Goal: Task Accomplishment & Management: Manage account settings

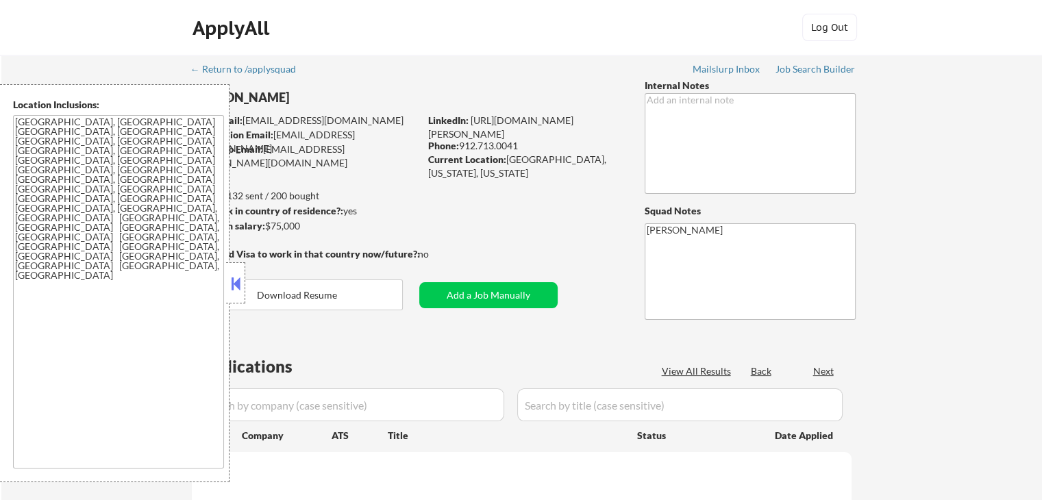
select select ""pending""
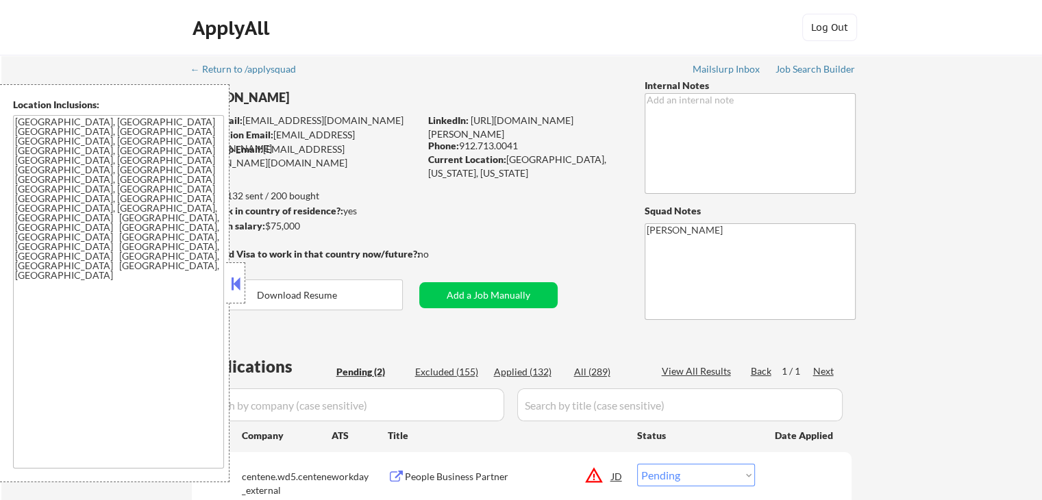
click at [232, 288] on button at bounding box center [235, 283] width 15 height 21
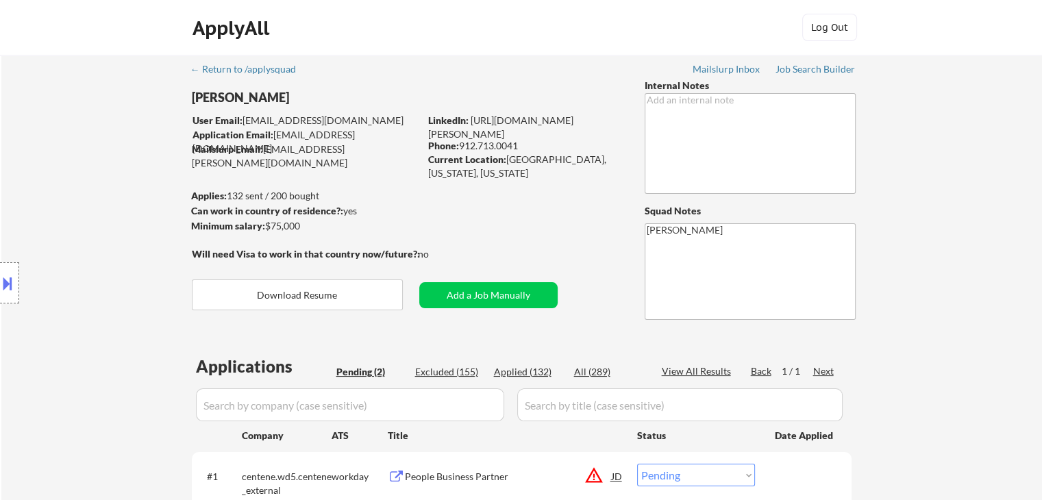
click at [40, 186] on div "Location Inclusions: [GEOGRAPHIC_DATA], [GEOGRAPHIC_DATA] [GEOGRAPHIC_DATA], [G…" at bounding box center [122, 283] width 245 height 398
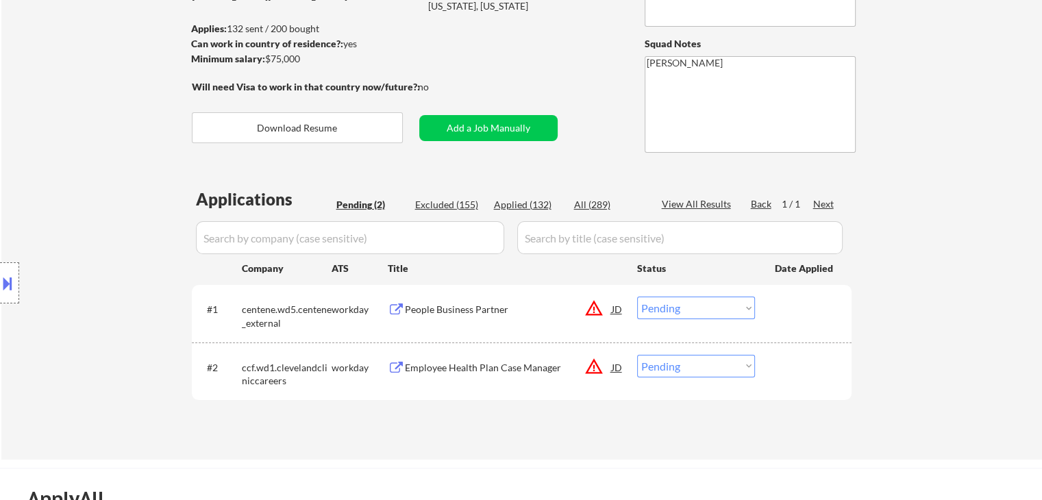
scroll to position [206, 0]
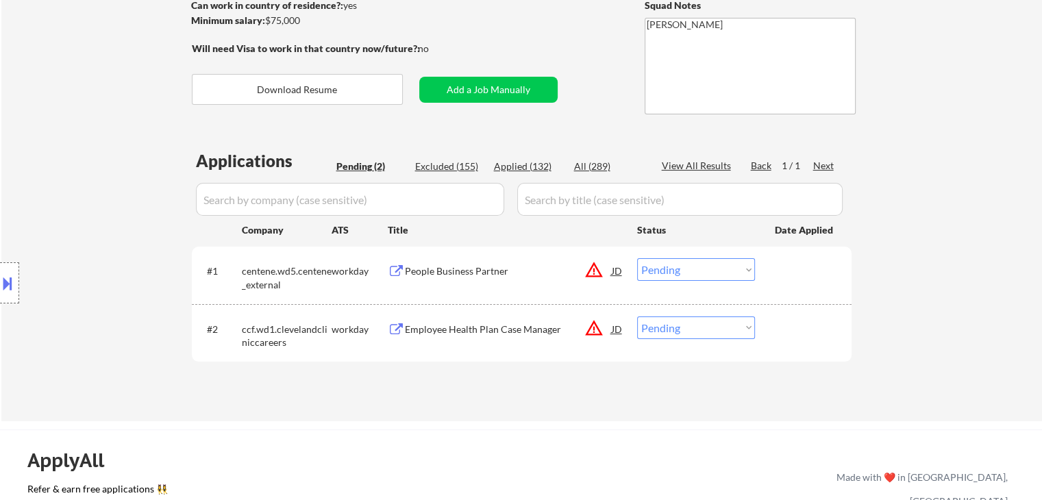
click at [597, 263] on button "warning_amber" at bounding box center [593, 269] width 19 height 19
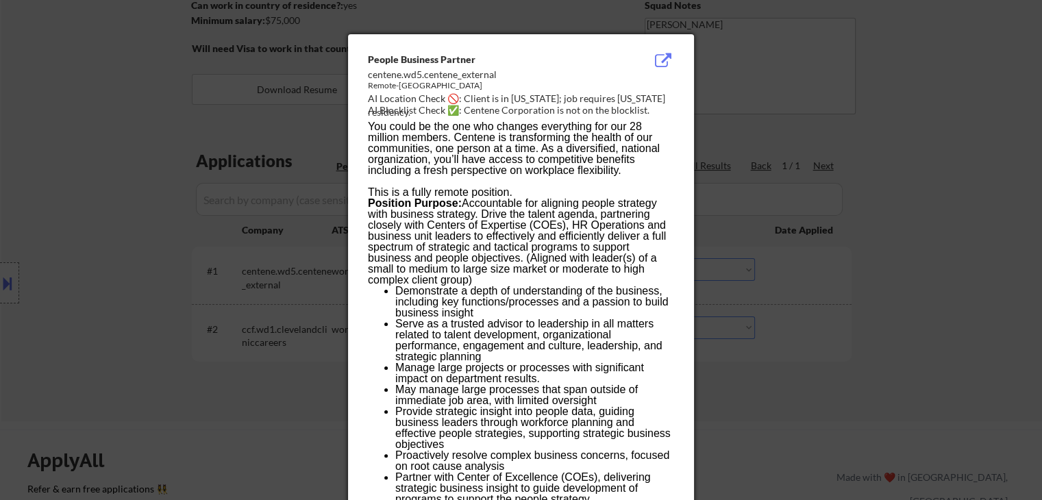
click at [16, 265] on div at bounding box center [521, 250] width 1042 height 500
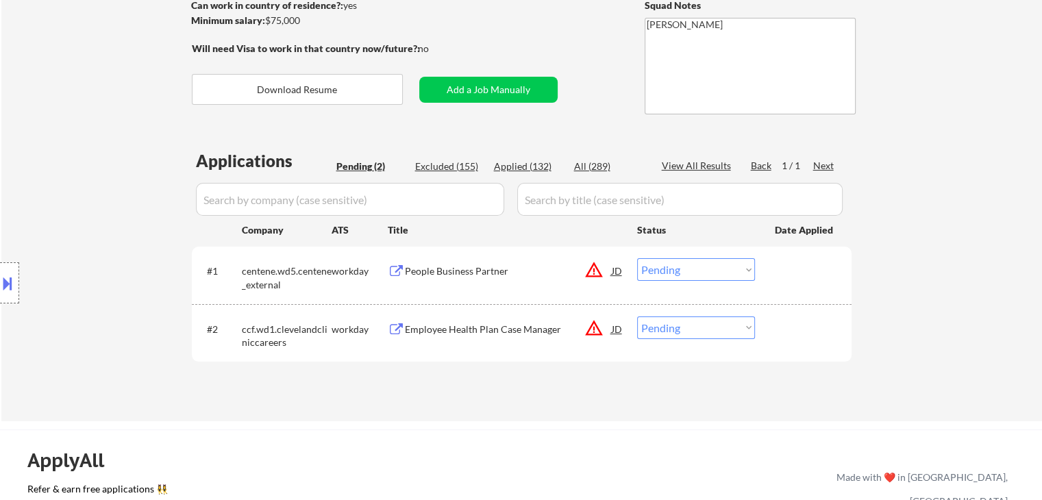
click at [11, 286] on button at bounding box center [7, 283] width 15 height 23
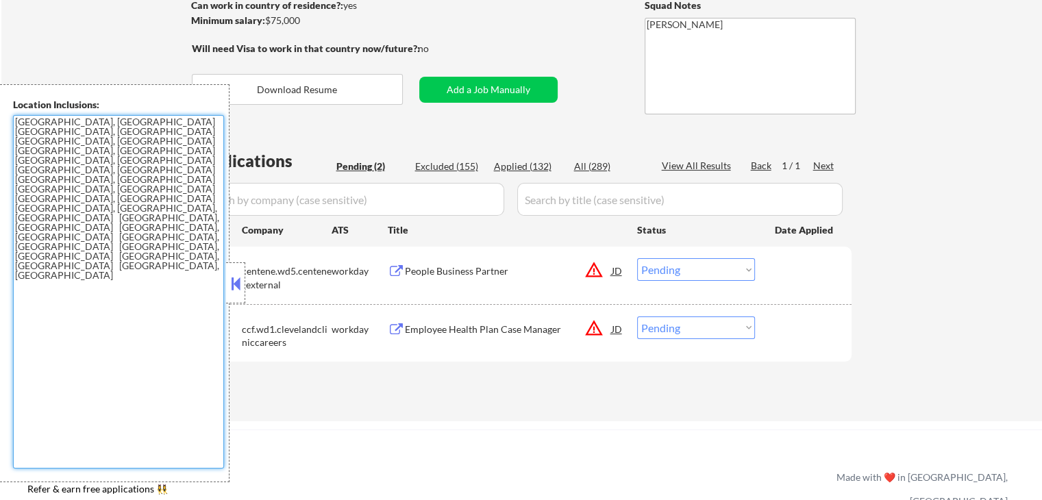
drag, startPoint x: 66, startPoint y: 177, endPoint x: 1, endPoint y: 116, distance: 89.7
click at [1, 116] on div "Location Inclusions: [GEOGRAPHIC_DATA], [GEOGRAPHIC_DATA] [GEOGRAPHIC_DATA], [G…" at bounding box center [115, 283] width 230 height 398
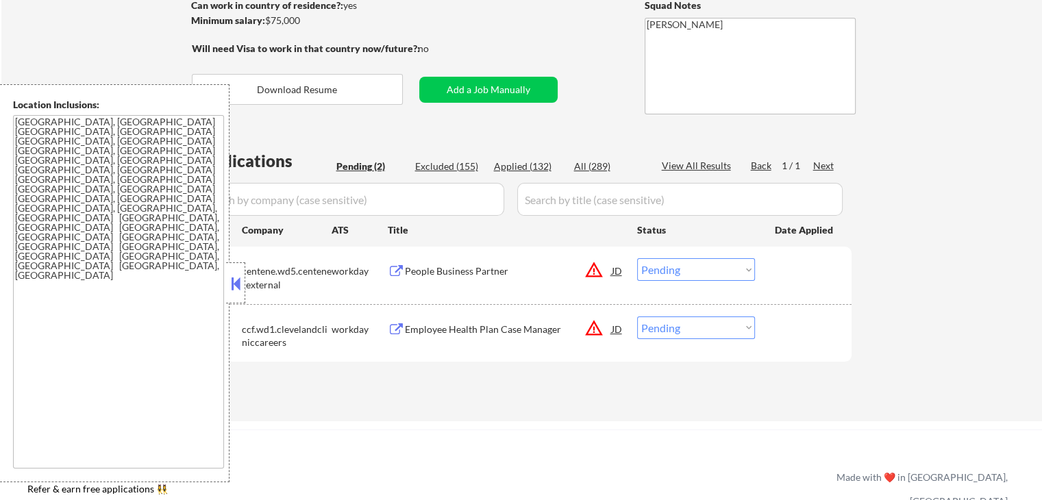
click at [134, 68] on div "← Return to /applysquad Mailslurp Inbox Job Search Builder [PERSON_NAME] User E…" at bounding box center [521, 135] width 1041 height 572
click at [591, 334] on button "warning_amber" at bounding box center [593, 328] width 19 height 19
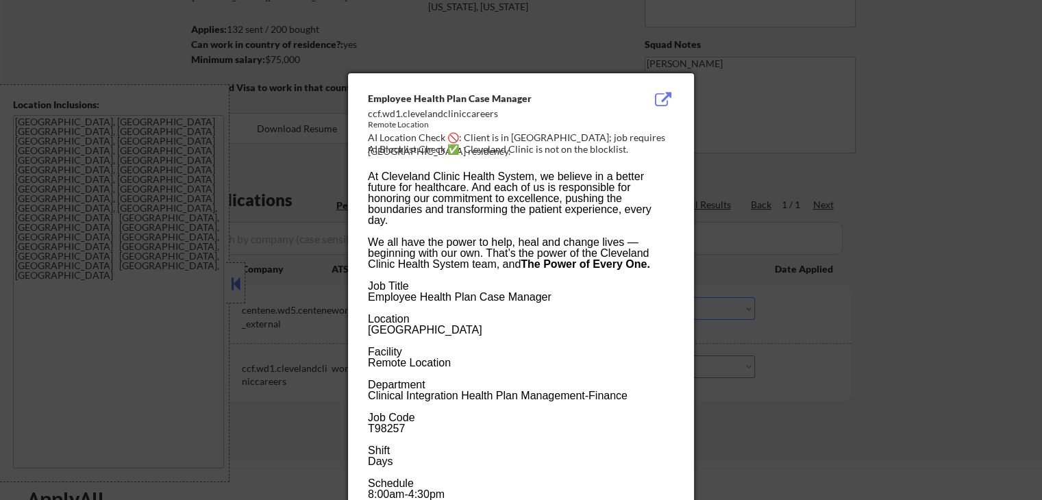
scroll to position [136, 0]
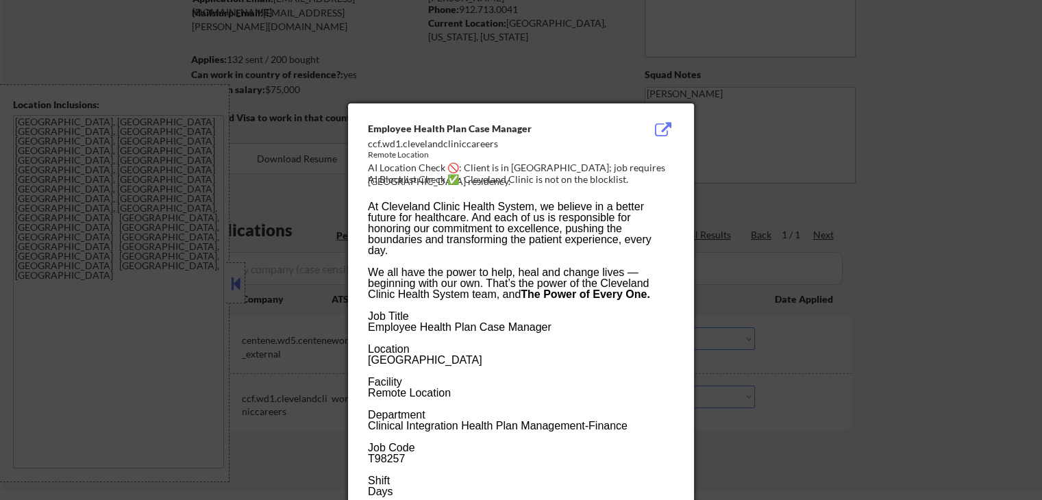
click at [821, 165] on div at bounding box center [521, 250] width 1042 height 500
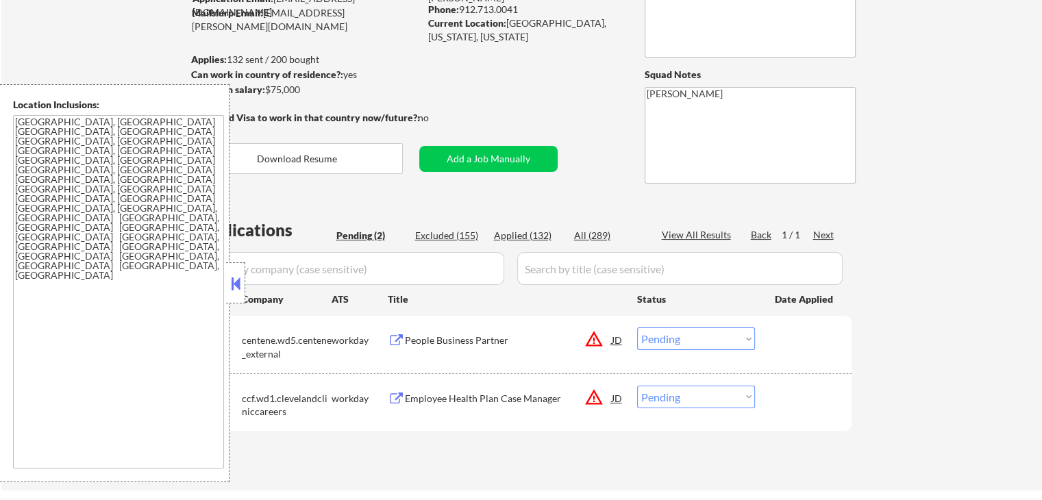
click at [230, 294] on div at bounding box center [235, 282] width 19 height 41
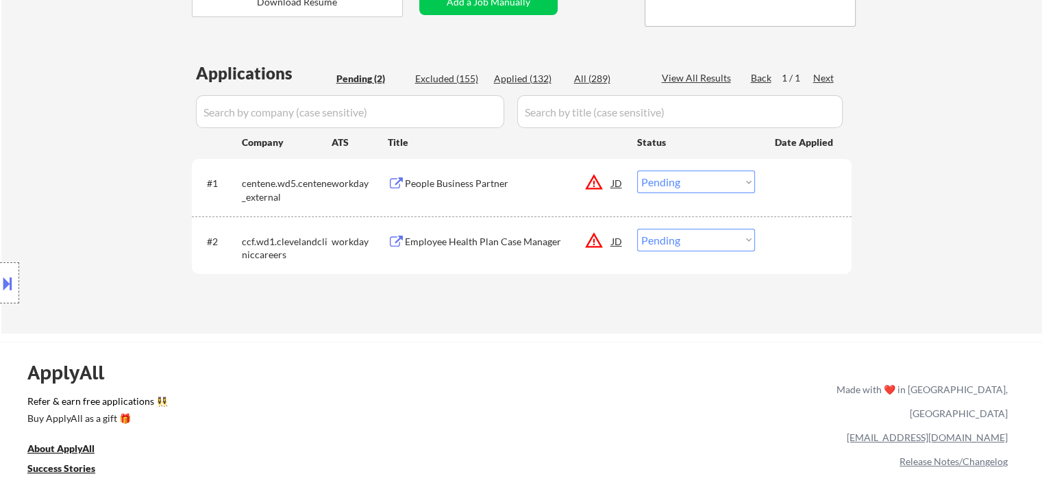
scroll to position [342, 0]
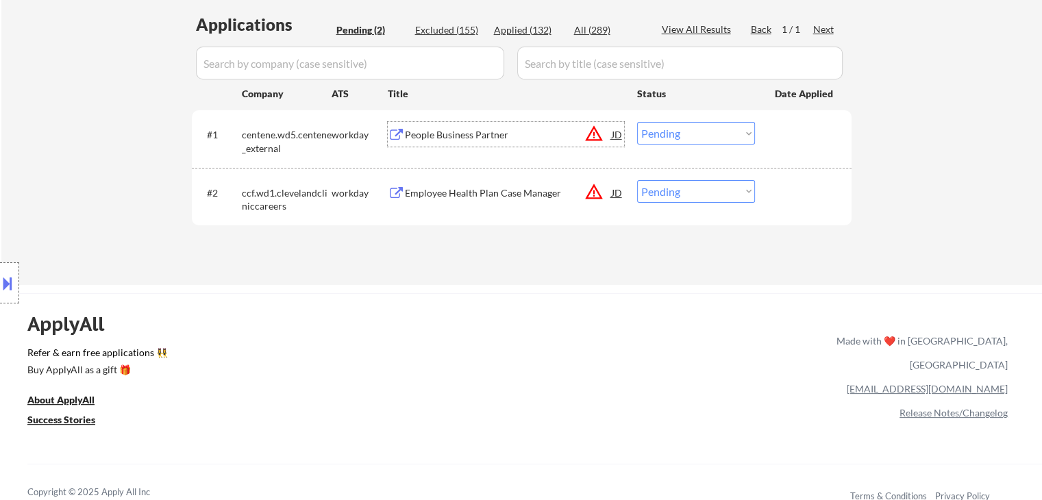
click at [463, 138] on div "People Business Partner" at bounding box center [508, 135] width 207 height 14
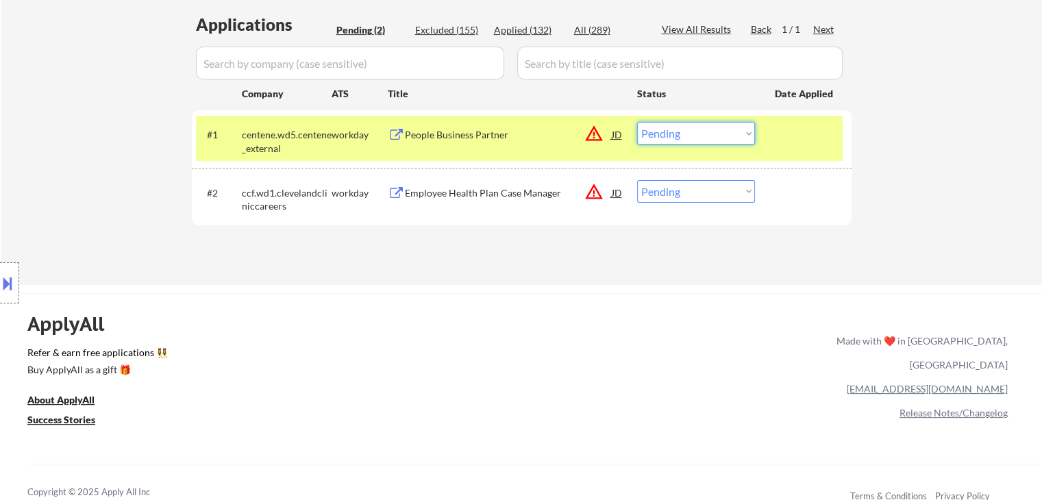
click at [722, 123] on select "Choose an option... Pending Applied Excluded (Questions) Excluded (Expired) Exc…" at bounding box center [696, 133] width 118 height 23
click at [637, 122] on select "Choose an option... Pending Applied Excluded (Questions) Excluded (Expired) Exc…" at bounding box center [696, 133] width 118 height 23
click at [112, 100] on div "Location Inclusions: [GEOGRAPHIC_DATA], [GEOGRAPHIC_DATA] [GEOGRAPHIC_DATA], [G…" at bounding box center [122, 283] width 245 height 398
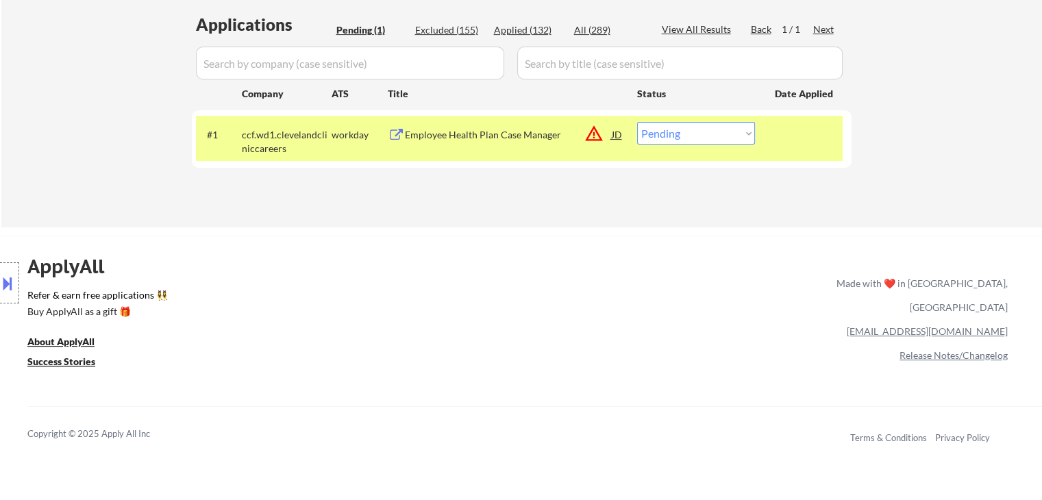
click at [88, 125] on div "Location Inclusions: [GEOGRAPHIC_DATA], [GEOGRAPHIC_DATA] [GEOGRAPHIC_DATA], [G…" at bounding box center [122, 283] width 245 height 398
click at [63, 95] on div "Location Inclusions: [GEOGRAPHIC_DATA], [GEOGRAPHIC_DATA] [GEOGRAPHIC_DATA], [G…" at bounding box center [122, 283] width 245 height 398
drag, startPoint x: 349, startPoint y: 286, endPoint x: 210, endPoint y: 262, distance: 141.1
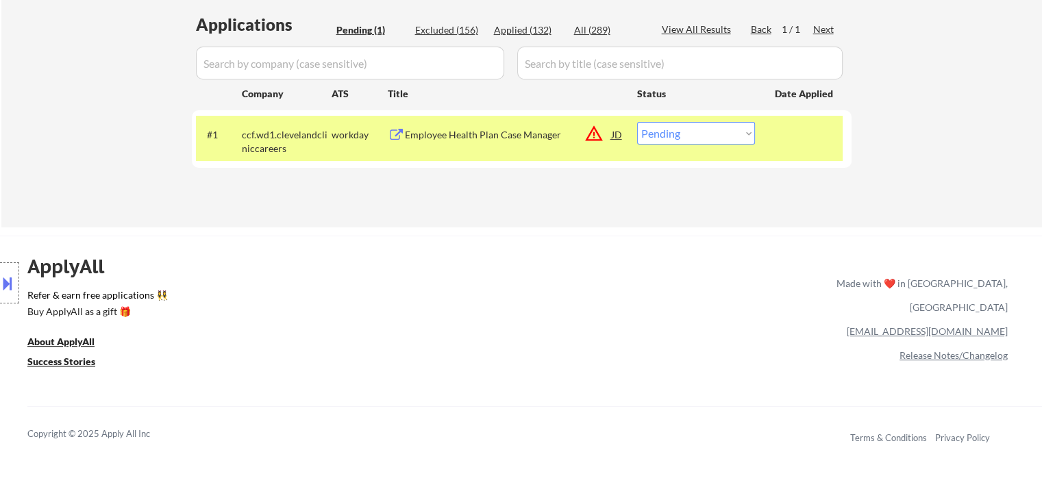
click at [349, 285] on div "ApplyAll Refer & earn free applications 👯‍♀️ Buy ApplyAll as a gift 🎁 About App…" at bounding box center [521, 353] width 1042 height 217
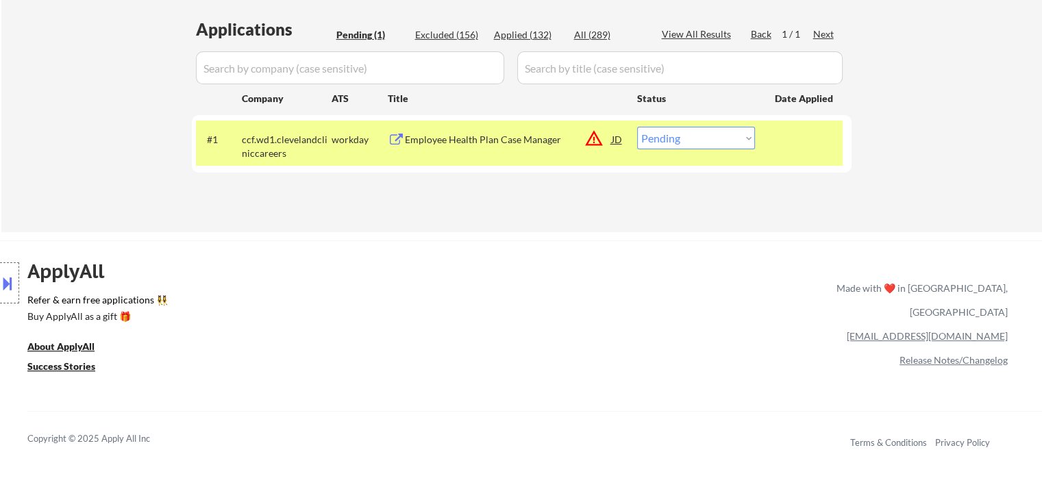
scroll to position [273, 0]
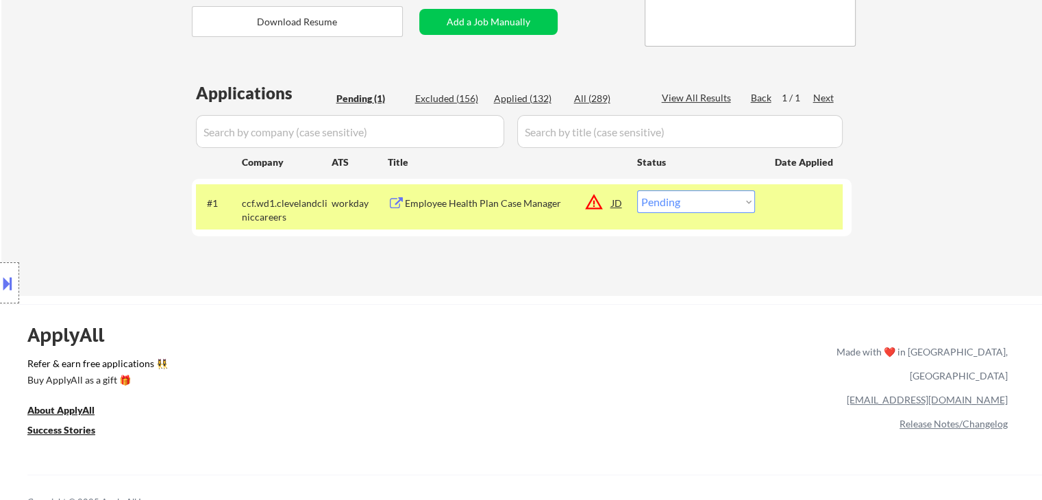
click at [106, 202] on div "Location Inclusions: [GEOGRAPHIC_DATA], [GEOGRAPHIC_DATA] [GEOGRAPHIC_DATA], [G…" at bounding box center [122, 283] width 245 height 398
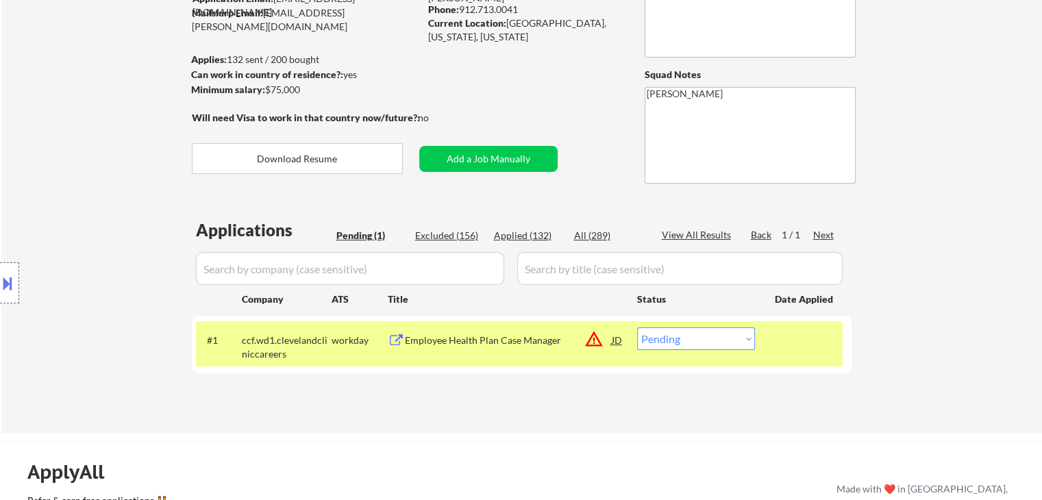
click at [106, 202] on div "Location Inclusions: [GEOGRAPHIC_DATA], [GEOGRAPHIC_DATA] [GEOGRAPHIC_DATA], [G…" at bounding box center [122, 283] width 245 height 398
click at [107, 202] on div "Location Inclusions: [GEOGRAPHIC_DATA], [GEOGRAPHIC_DATA] [GEOGRAPHIC_DATA], [G…" at bounding box center [122, 283] width 245 height 398
click at [109, 203] on div "Location Inclusions: [GEOGRAPHIC_DATA], [GEOGRAPHIC_DATA] [GEOGRAPHIC_DATA], [G…" at bounding box center [122, 283] width 245 height 398
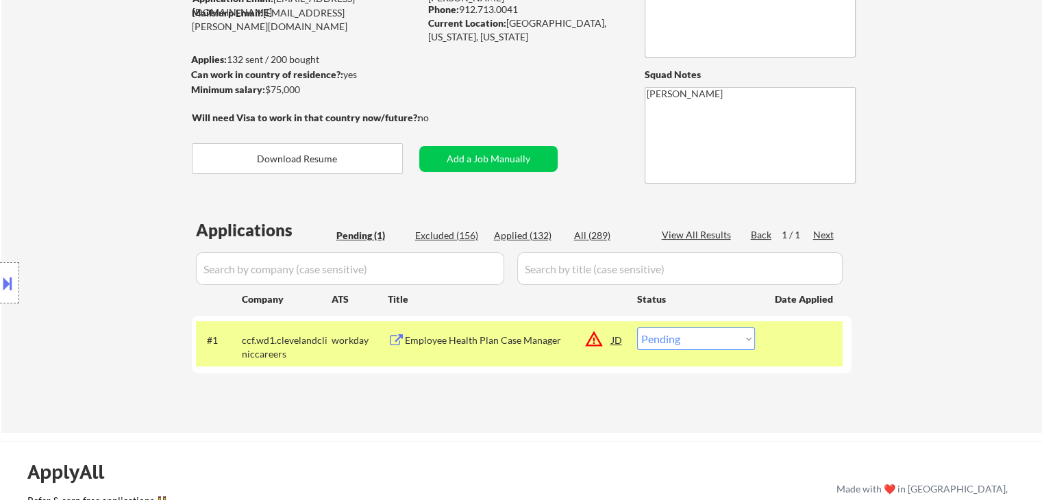
click at [109, 206] on div "Location Inclusions: [GEOGRAPHIC_DATA], [GEOGRAPHIC_DATA] [GEOGRAPHIC_DATA], [G…" at bounding box center [122, 283] width 245 height 398
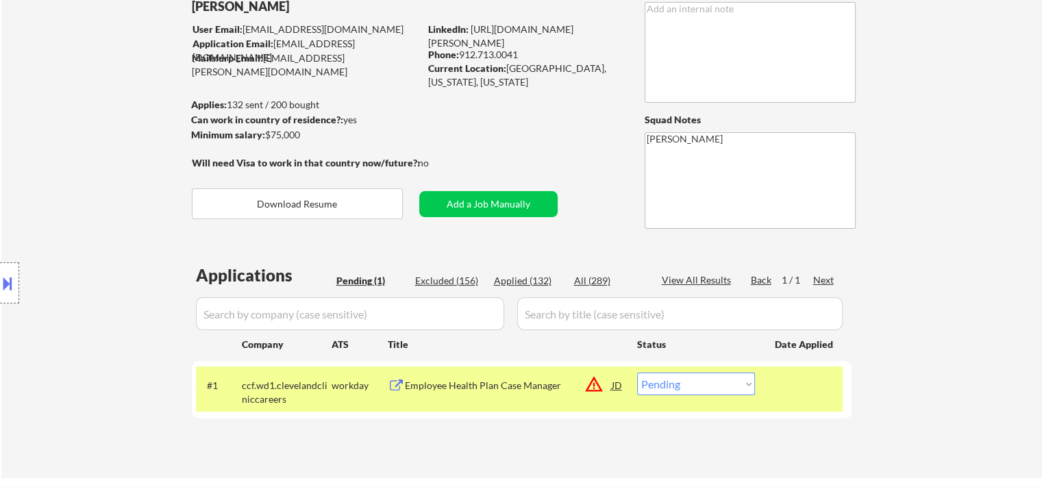
scroll to position [68, 0]
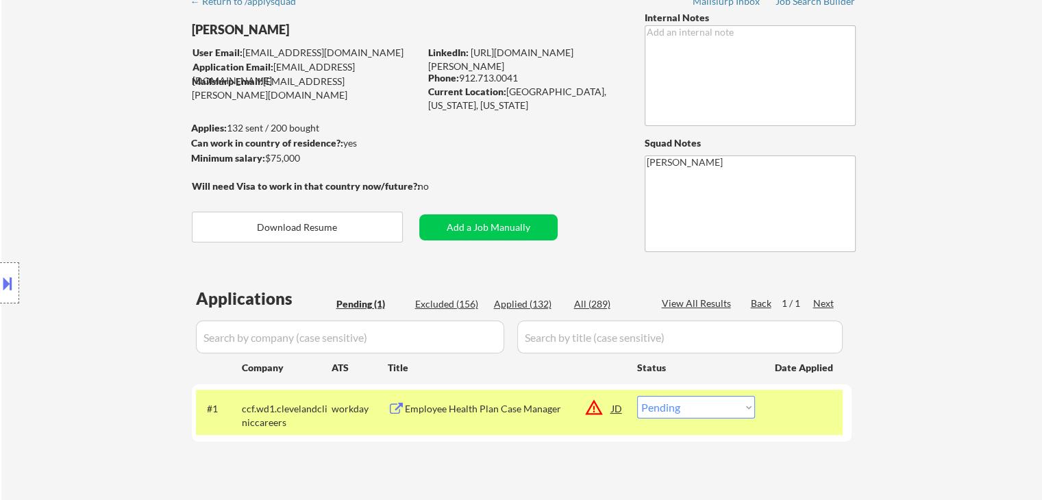
drag, startPoint x: 278, startPoint y: 162, endPoint x: 167, endPoint y: 127, distance: 116.6
click at [169, 127] on body "← Return to /applysquad Mailslurp Inbox Job Search Builder [PERSON_NAME] User E…" at bounding box center [521, 182] width 1042 height 500
click at [138, 136] on div "Location Inclusions: [GEOGRAPHIC_DATA], [GEOGRAPHIC_DATA] [GEOGRAPHIC_DATA], [G…" at bounding box center [122, 283] width 245 height 398
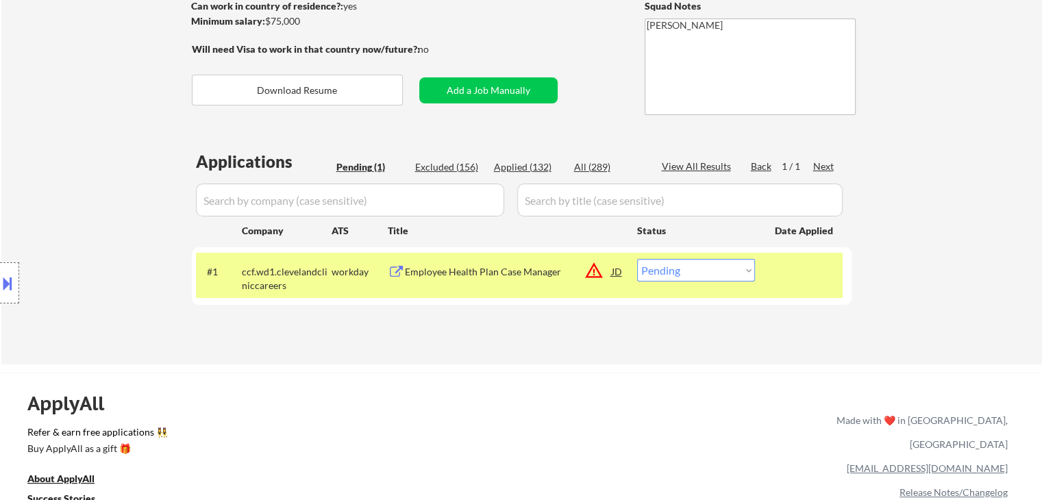
click at [2, 293] on button at bounding box center [7, 283] width 15 height 23
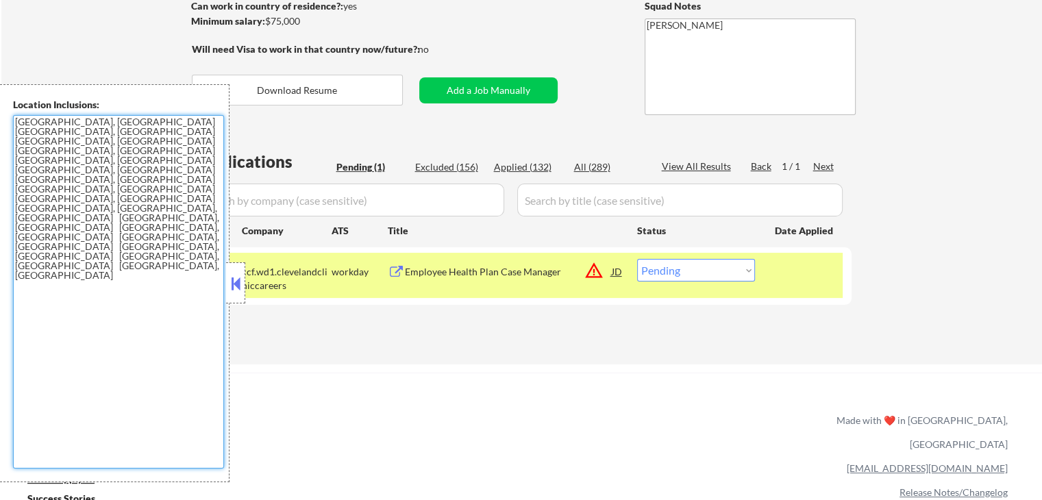
drag, startPoint x: 55, startPoint y: 184, endPoint x: 190, endPoint y: 25, distance: 209.0
click at [0, 143] on div "Location Inclusions: [GEOGRAPHIC_DATA], [GEOGRAPHIC_DATA] [GEOGRAPHIC_DATA], [G…" at bounding box center [115, 283] width 230 height 398
click at [732, 271] on select "Choose an option... Pending Applied Excluded (Questions) Excluded (Expired) Exc…" at bounding box center [696, 270] width 118 height 23
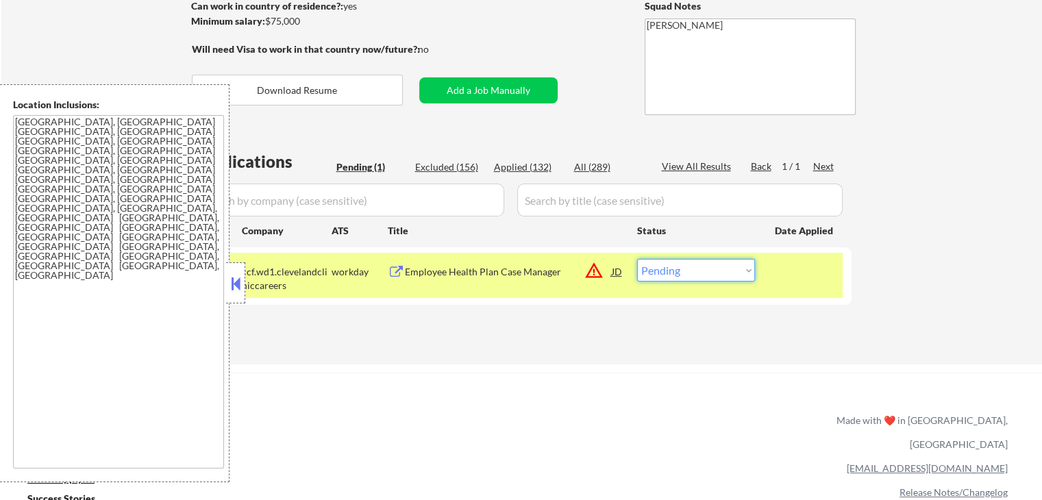
select select ""excluded__location_""
click at [637, 259] on select "Choose an option... Pending Applied Excluded (Questions) Excluded (Expired) Exc…" at bounding box center [696, 270] width 118 height 23
click at [238, 279] on button at bounding box center [235, 283] width 15 height 21
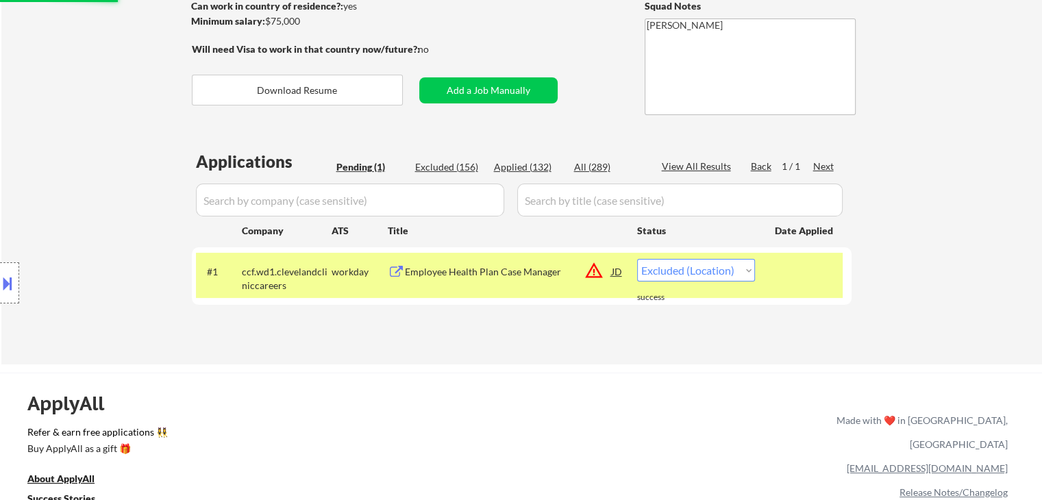
click at [47, 190] on div "Location Inclusions: [GEOGRAPHIC_DATA], [GEOGRAPHIC_DATA] [GEOGRAPHIC_DATA], [G…" at bounding box center [122, 283] width 245 height 398
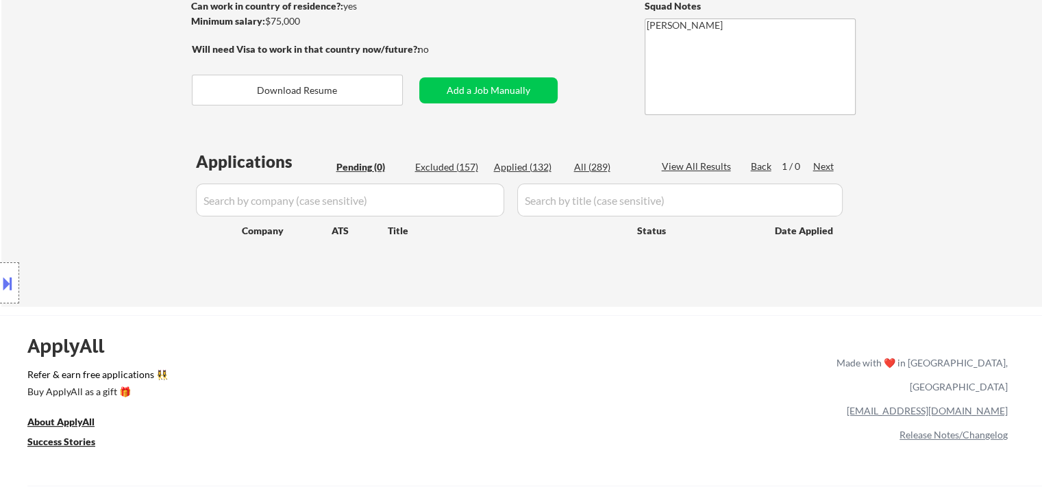
click at [88, 206] on div "Location Inclusions: [GEOGRAPHIC_DATA], [GEOGRAPHIC_DATA] [GEOGRAPHIC_DATA], [G…" at bounding box center [122, 283] width 245 height 398
click at [93, 194] on div "Location Inclusions: [GEOGRAPHIC_DATA], [GEOGRAPHIC_DATA] [GEOGRAPHIC_DATA], [G…" at bounding box center [122, 283] width 245 height 398
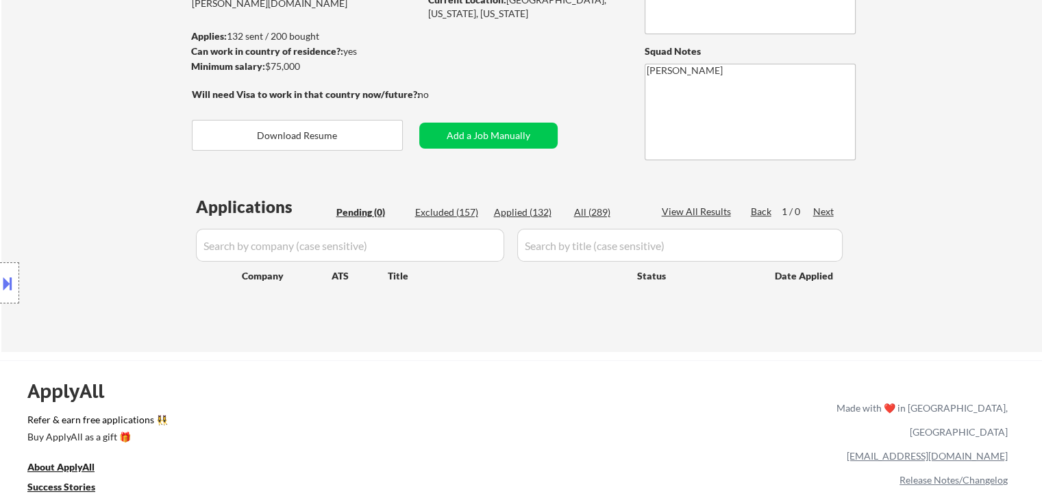
scroll to position [136, 0]
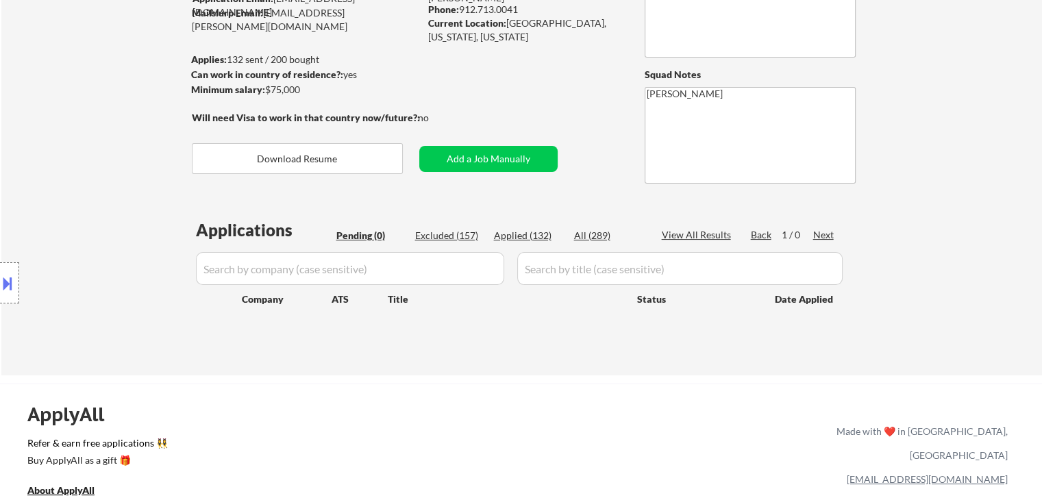
click at [90, 182] on div "Location Inclusions: [GEOGRAPHIC_DATA], [GEOGRAPHIC_DATA] [GEOGRAPHIC_DATA], [G…" at bounding box center [122, 283] width 245 height 398
click at [74, 175] on div "Location Inclusions: [GEOGRAPHIC_DATA], [GEOGRAPHIC_DATA] [GEOGRAPHIC_DATA], [G…" at bounding box center [122, 283] width 245 height 398
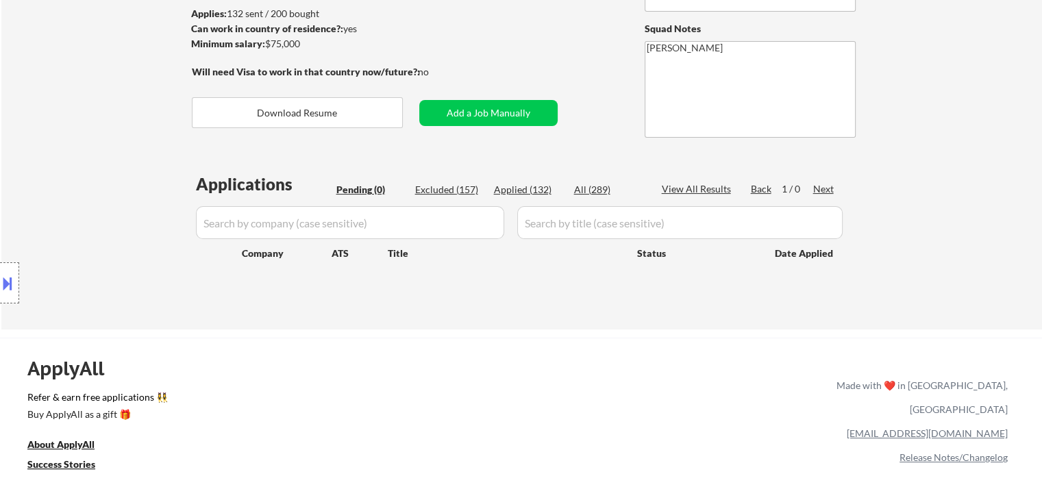
scroll to position [69, 0]
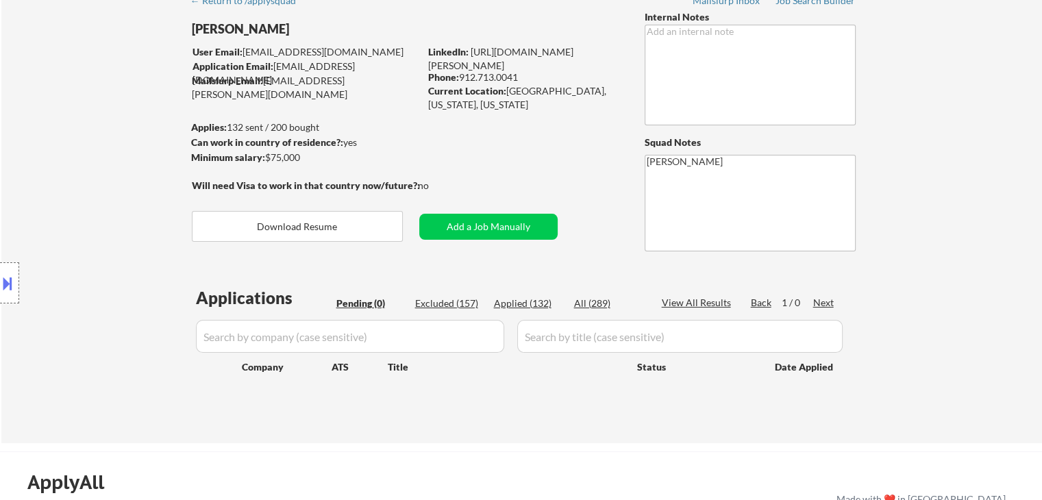
click at [108, 190] on div "Location Inclusions: [GEOGRAPHIC_DATA], [GEOGRAPHIC_DATA] [GEOGRAPHIC_DATA], [G…" at bounding box center [122, 283] width 245 height 398
click at [55, 200] on div "Location Inclusions: [GEOGRAPHIC_DATA], [GEOGRAPHIC_DATA] [GEOGRAPHIC_DATA], [G…" at bounding box center [122, 283] width 245 height 398
drag, startPoint x: 160, startPoint y: 234, endPoint x: 516, endPoint y: 407, distance: 395.6
click at [162, 231] on div "Location Inclusions: [GEOGRAPHIC_DATA], [GEOGRAPHIC_DATA] [GEOGRAPHIC_DATA], [G…" at bounding box center [122, 283] width 245 height 398
click at [1008, 54] on div "← Return to /applysquad Mailslurp Inbox Job Search Builder [PERSON_NAME] User E…" at bounding box center [521, 214] width 1041 height 457
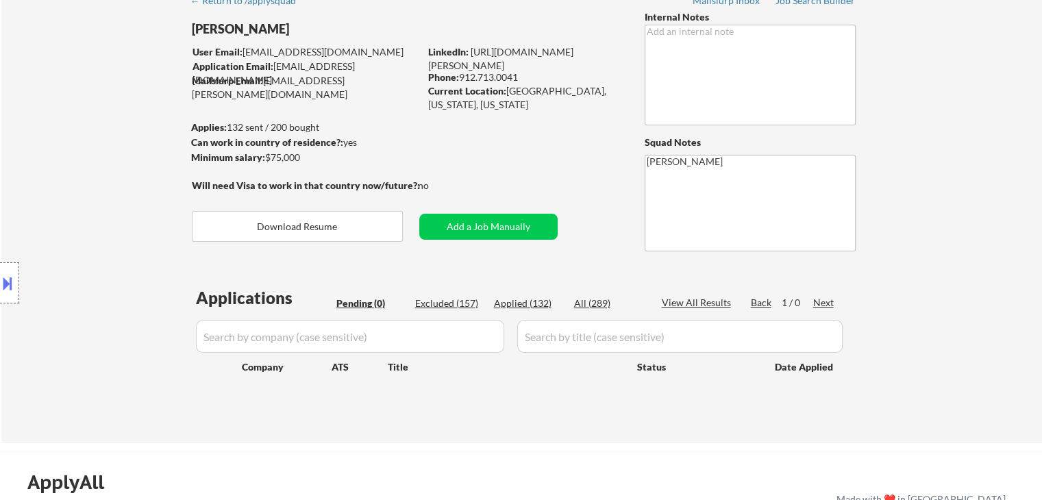
click at [1011, 97] on div "← Return to /applysquad Mailslurp Inbox Job Search Builder [PERSON_NAME] User E…" at bounding box center [521, 214] width 1041 height 457
click at [468, 424] on div "← Return to /applysquad Mailslurp Inbox Job Search Builder [PERSON_NAME] User E…" at bounding box center [522, 209] width 684 height 446
drag, startPoint x: 736, startPoint y: 455, endPoint x: 718, endPoint y: 428, distance: 32.5
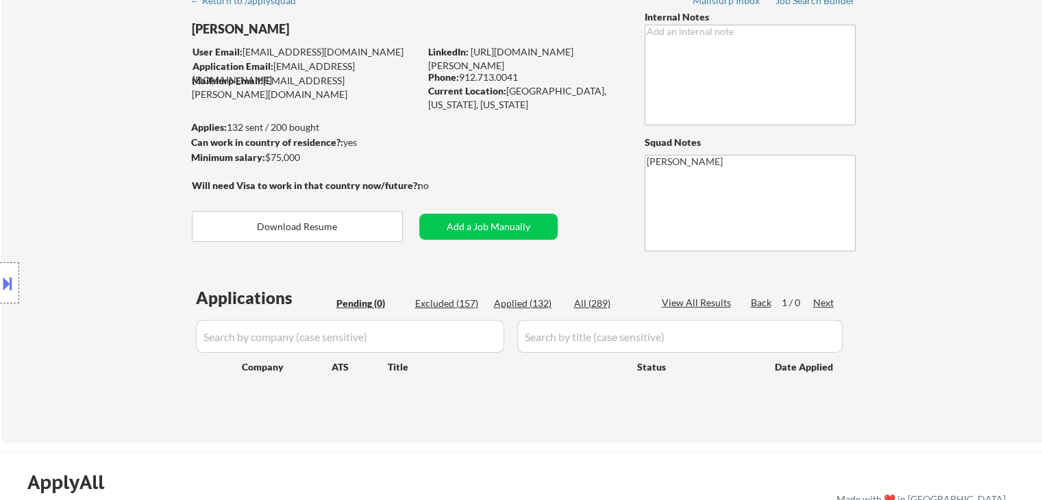
drag, startPoint x: 161, startPoint y: 236, endPoint x: 170, endPoint y: 262, distance: 27.5
click at [160, 236] on div "Location Inclusions: [GEOGRAPHIC_DATA], [GEOGRAPHIC_DATA] [GEOGRAPHIC_DATA], [G…" at bounding box center [122, 283] width 245 height 398
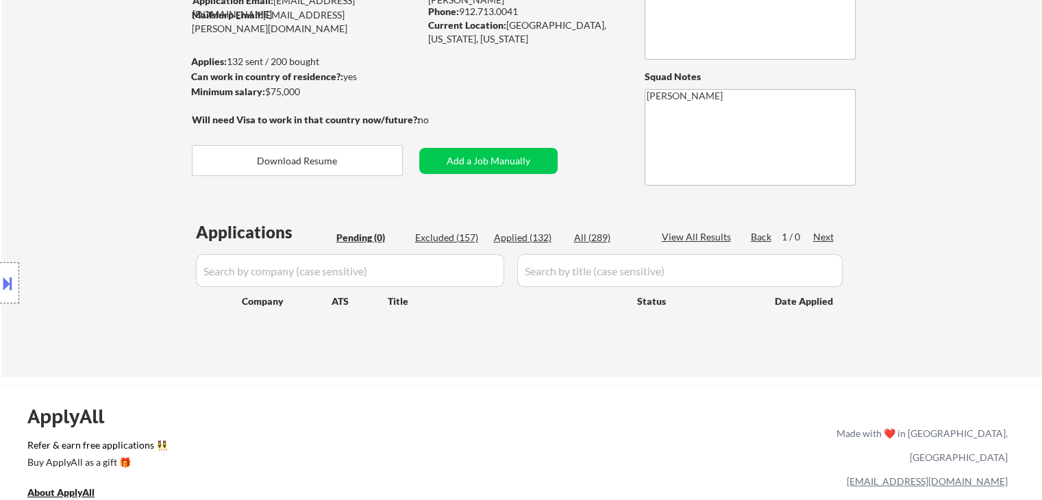
scroll to position [206, 0]
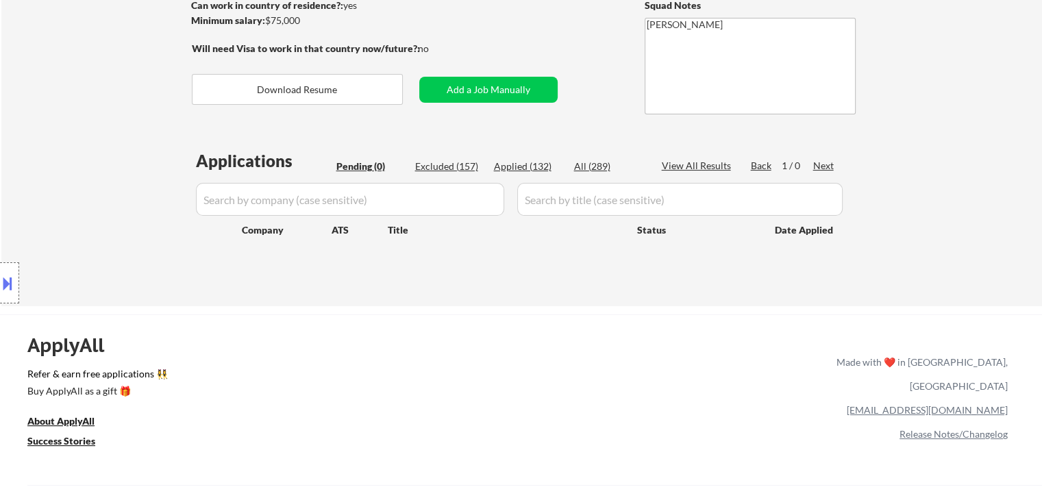
click at [123, 149] on div "Location Inclusions: [GEOGRAPHIC_DATA], [GEOGRAPHIC_DATA] [GEOGRAPHIC_DATA], [G…" at bounding box center [122, 283] width 245 height 398
click at [29, 168] on div "Location Inclusions: [GEOGRAPHIC_DATA], [GEOGRAPHIC_DATA] [GEOGRAPHIC_DATA], [G…" at bounding box center [122, 283] width 245 height 398
click at [467, 403] on div "ApplyAll Refer & earn free applications 👯‍♀️ Buy ApplyAll as a gift 🎁 About App…" at bounding box center [521, 432] width 1042 height 217
click at [42, 187] on div "Location Inclusions: [GEOGRAPHIC_DATA], [GEOGRAPHIC_DATA] [GEOGRAPHIC_DATA], [G…" at bounding box center [122, 283] width 245 height 398
click at [37, 171] on div "Location Inclusions: [GEOGRAPHIC_DATA], [GEOGRAPHIC_DATA] [GEOGRAPHIC_DATA], [G…" at bounding box center [122, 283] width 245 height 398
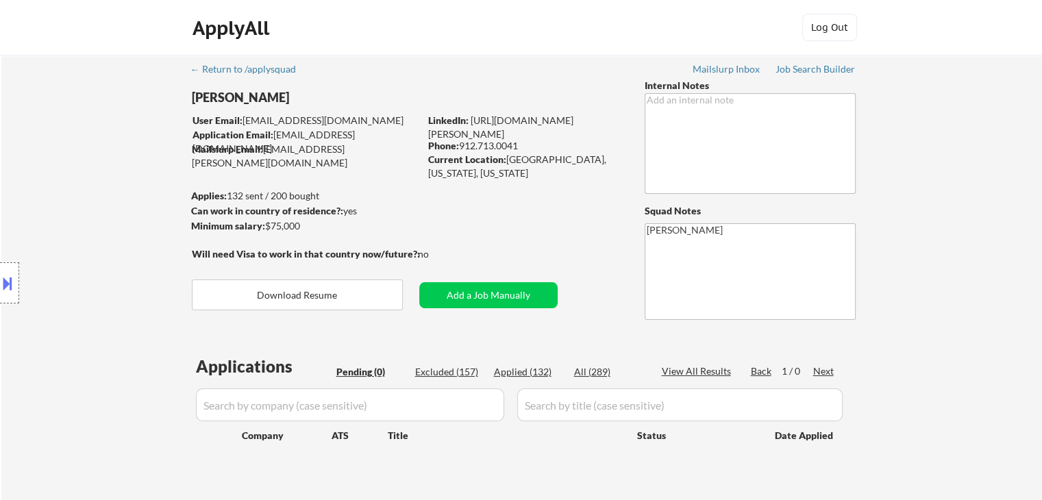
scroll to position [137, 0]
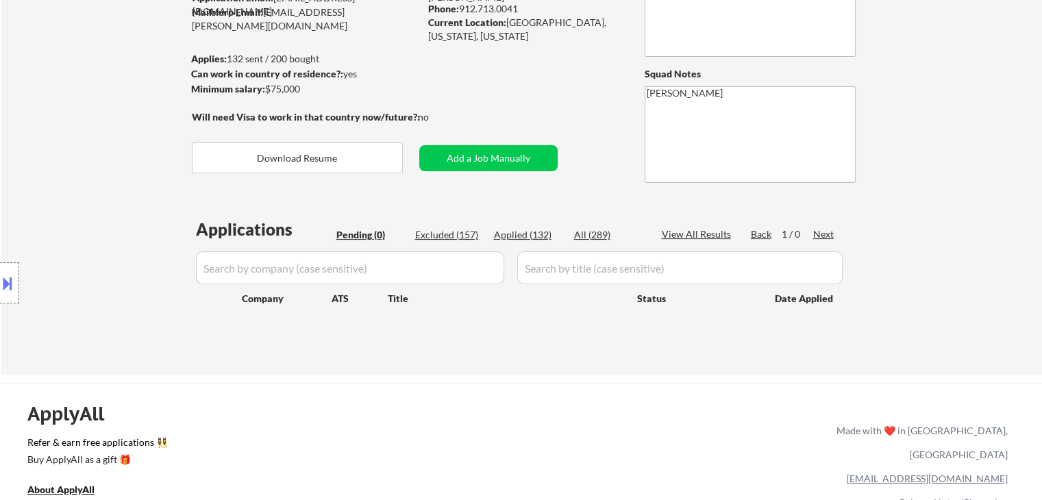
click at [67, 143] on div "Location Inclusions: [GEOGRAPHIC_DATA], [GEOGRAPHIC_DATA] [GEOGRAPHIC_DATA], [G…" at bounding box center [122, 283] width 245 height 398
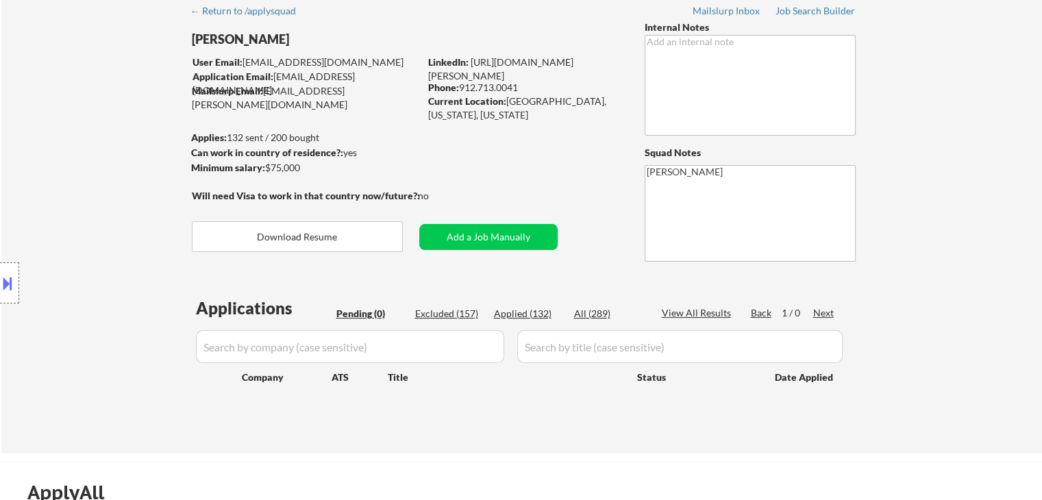
scroll to position [0, 0]
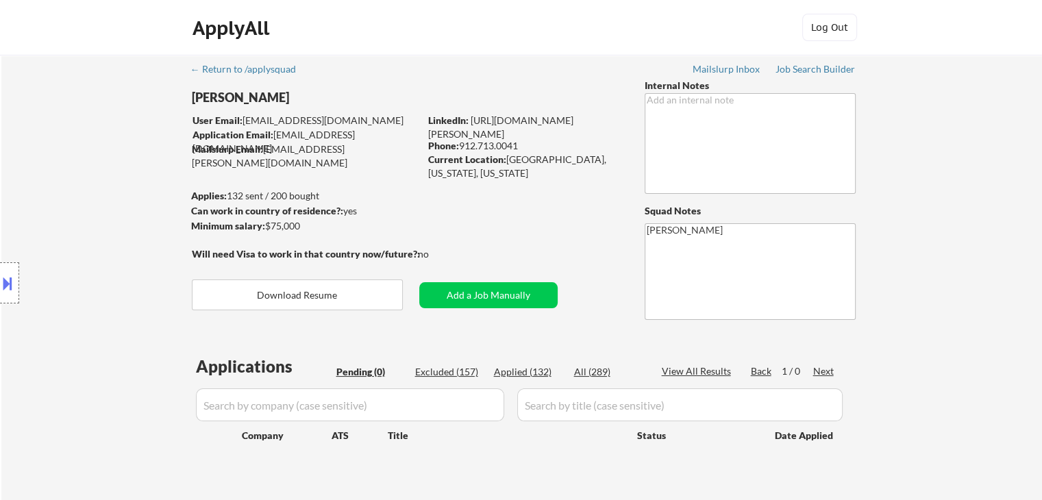
click at [69, 182] on div "Location Inclusions: [GEOGRAPHIC_DATA], [GEOGRAPHIC_DATA] [GEOGRAPHIC_DATA], [G…" at bounding box center [122, 283] width 245 height 398
click at [35, 179] on div "Location Inclusions: [GEOGRAPHIC_DATA], [GEOGRAPHIC_DATA] [GEOGRAPHIC_DATA], [G…" at bounding box center [122, 283] width 245 height 398
